Goal: Navigation & Orientation: Find specific page/section

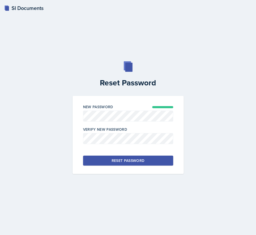
click at [90, 164] on button "Reset Password" at bounding box center [128, 161] width 90 height 10
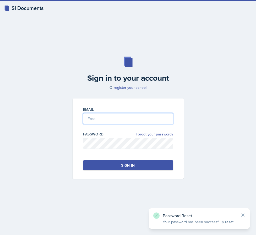
type input "[EMAIL_ADDRESS][DOMAIN_NAME]"
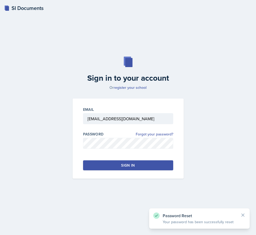
click at [119, 162] on button "Sign in" at bounding box center [128, 166] width 90 height 10
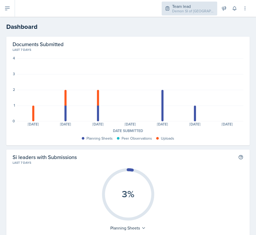
click at [193, 14] on div "Team lead Demon SI of [GEOGRAPHIC_DATA] / Fall 2025" at bounding box center [190, 9] width 56 height 14
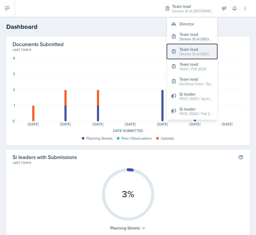
click at [188, 55] on div "Demon SI of [GEOGRAPHIC_DATA] / Fall 2025" at bounding box center [197, 54] width 34 height 6
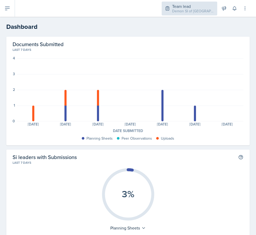
click at [194, 9] on div "Demon SI of [GEOGRAPHIC_DATA] / Fall 2025" at bounding box center [193, 11] width 42 height 6
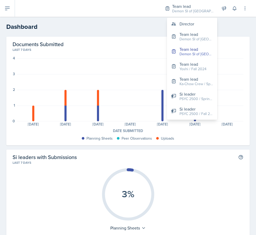
click at [75, 140] on div "Planning Sheets Peer Observations Uploads" at bounding box center [128, 139] width 231 height 6
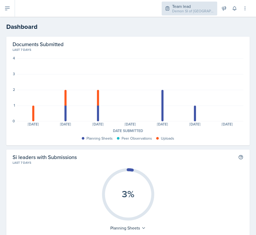
click at [191, 9] on div "Demon SI of [GEOGRAPHIC_DATA] / Fall 2025" at bounding box center [193, 11] width 42 height 6
